Goal: Navigation & Orientation: Find specific page/section

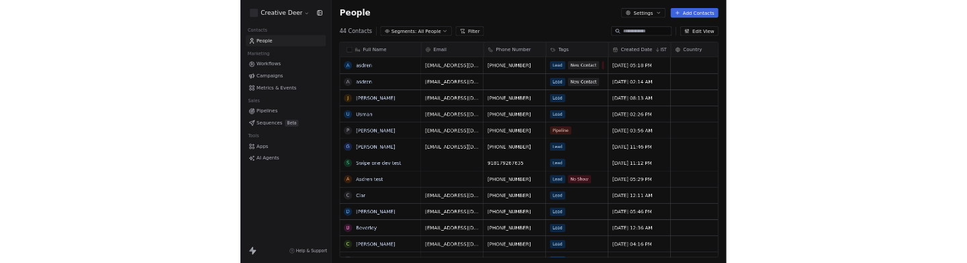
scroll to position [460, 786]
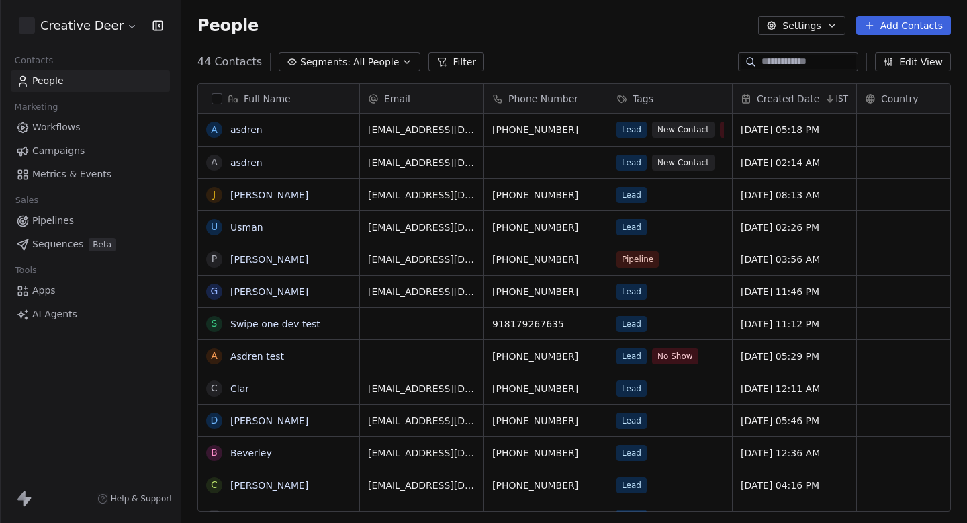
click at [88, 30] on html "Creative Deer Contacts People Marketing Workflows Campaigns Metrics & Events Sa…" at bounding box center [483, 261] width 967 height 523
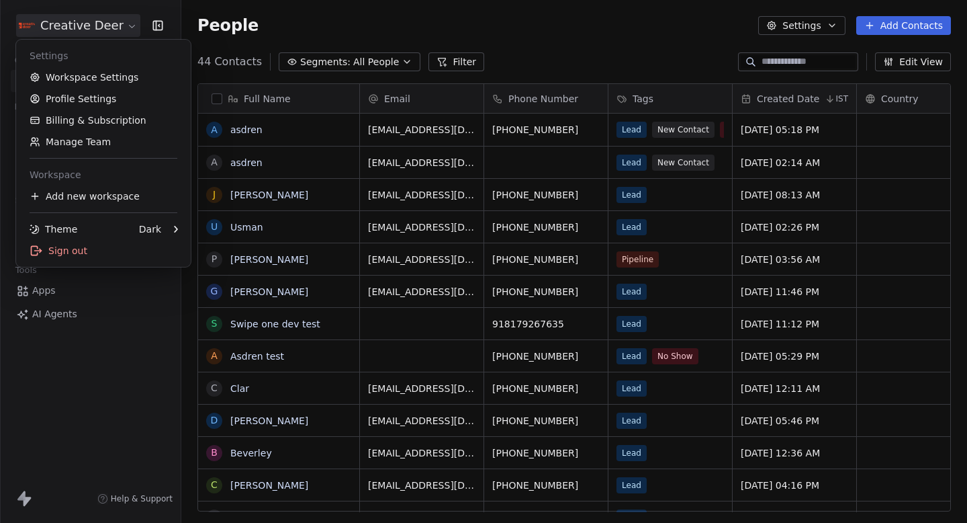
click at [79, 435] on html "Creative Deer Contacts People Marketing Workflows Campaigns Metrics & Events Sa…" at bounding box center [483, 261] width 967 height 523
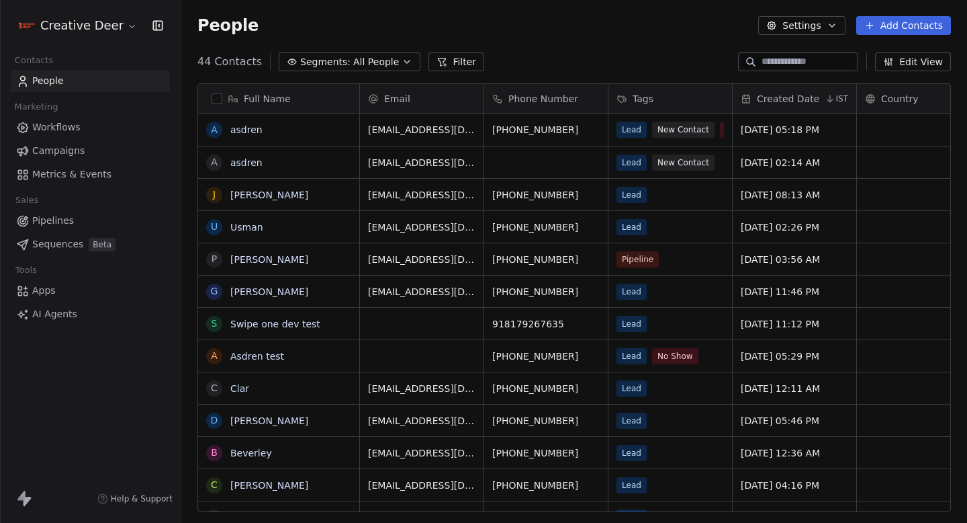
click at [71, 161] on link "Campaigns" at bounding box center [90, 151] width 159 height 22
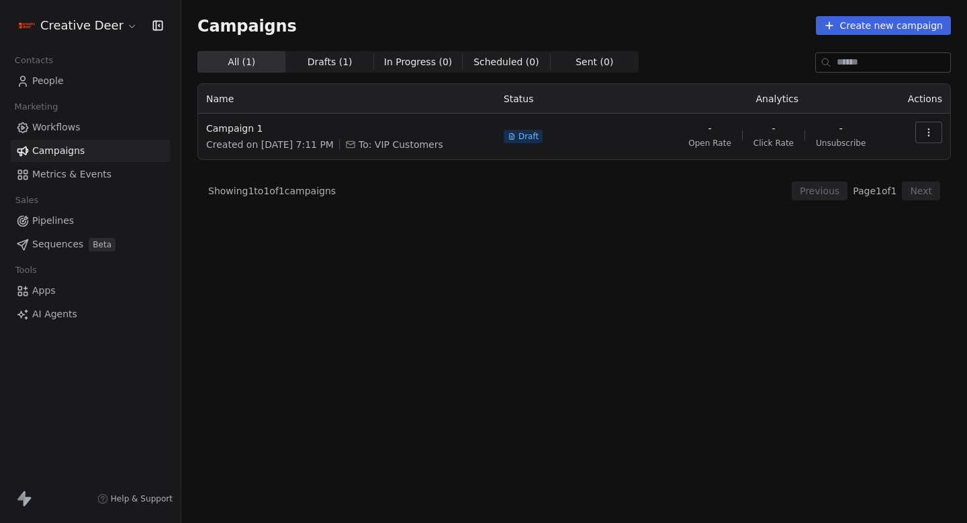
click at [81, 8] on div "Creative Deer" at bounding box center [90, 25] width 181 height 51
click at [48, 290] on span "Apps" at bounding box center [44, 290] width 24 height 14
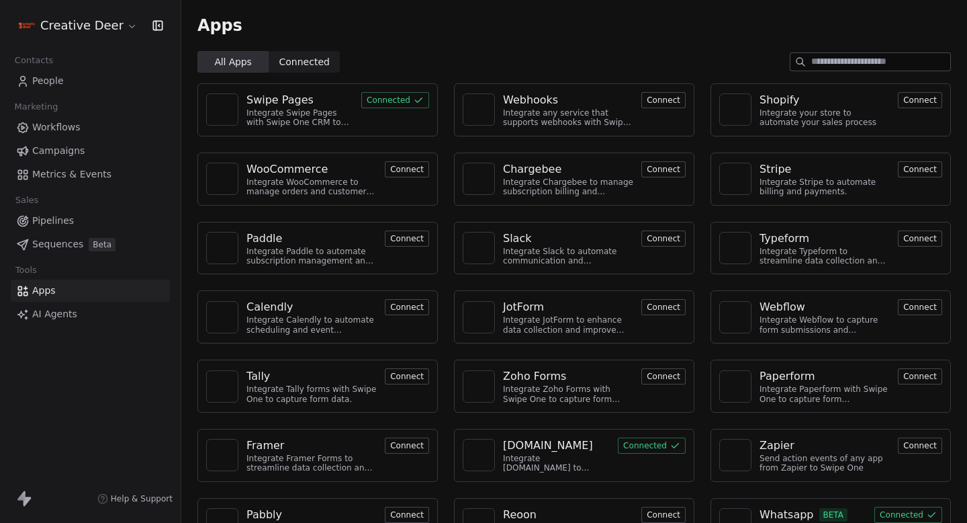
click at [734, 519] on img at bounding box center [735, 524] width 20 height 20
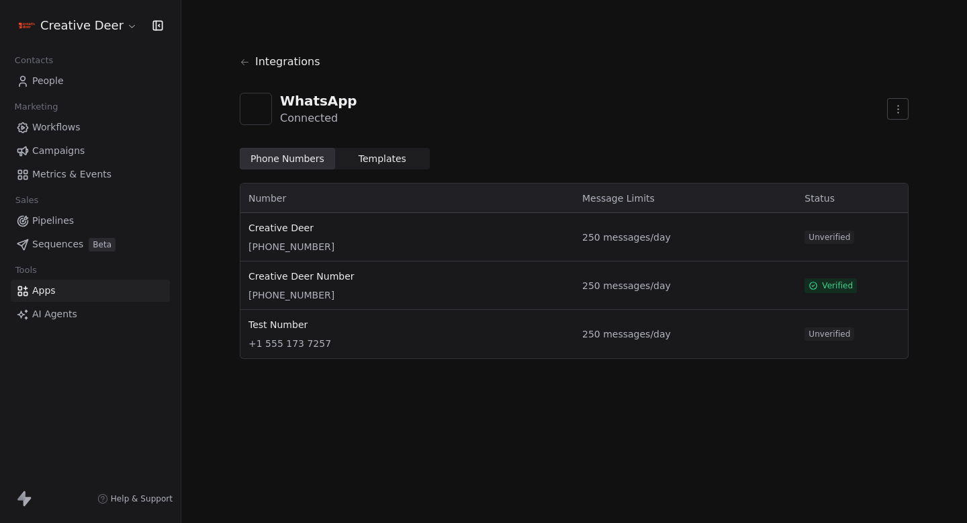
click at [51, 76] on span "People" at bounding box center [48, 81] width 32 height 14
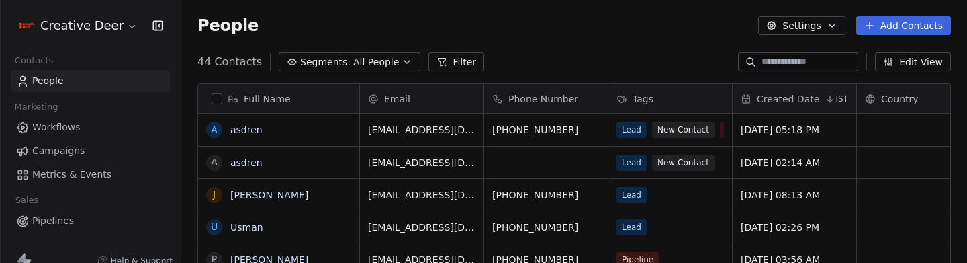
scroll to position [89, 0]
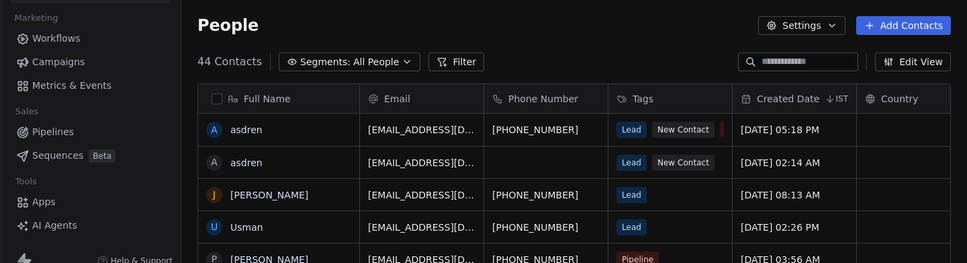
click at [51, 202] on span "Apps" at bounding box center [44, 202] width 24 height 14
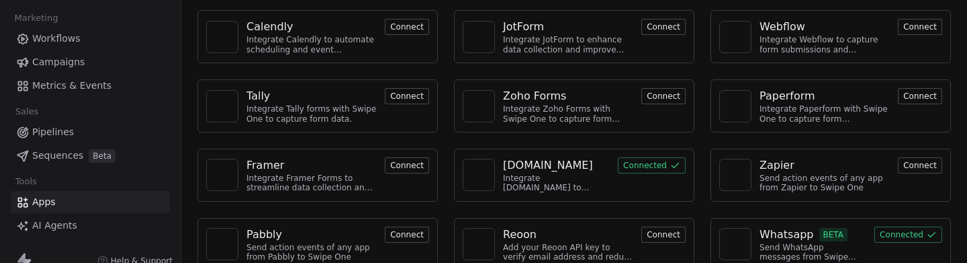
scroll to position [298, 0]
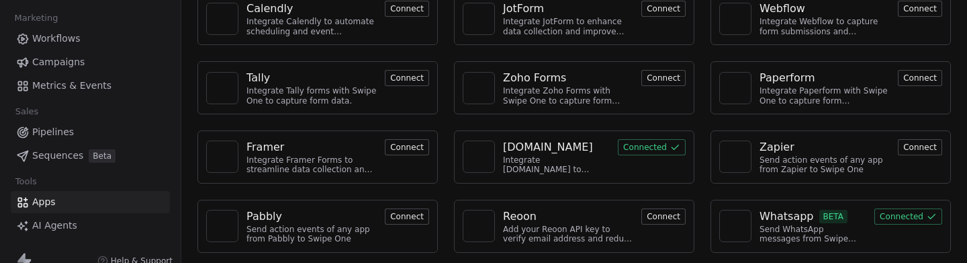
click at [740, 223] on img at bounding box center [735, 226] width 20 height 20
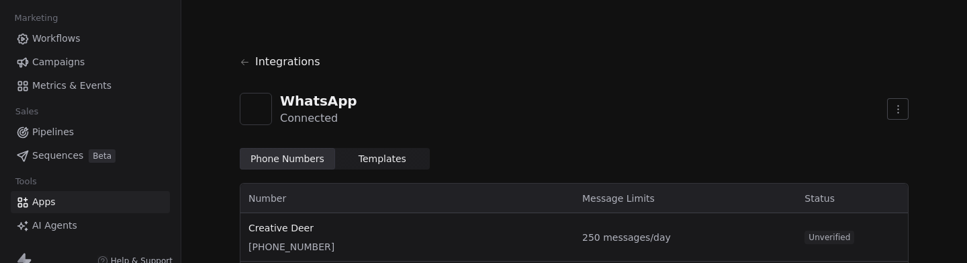
click at [396, 165] on span "Templates" at bounding box center [383, 159] width 48 height 14
